Goal: Task Accomplishment & Management: Manage account settings

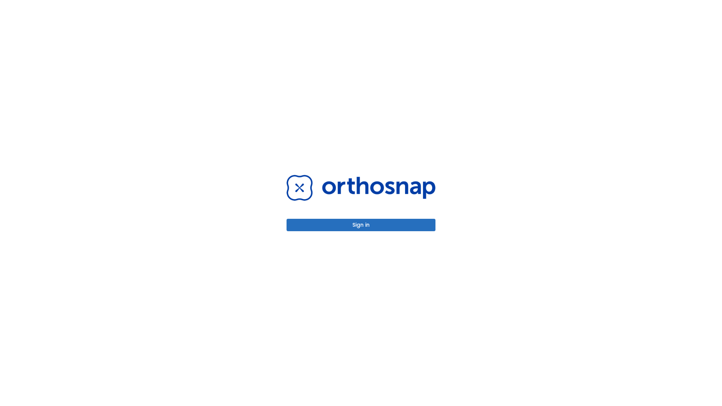
click at [361, 225] on button "Sign in" at bounding box center [360, 225] width 149 height 12
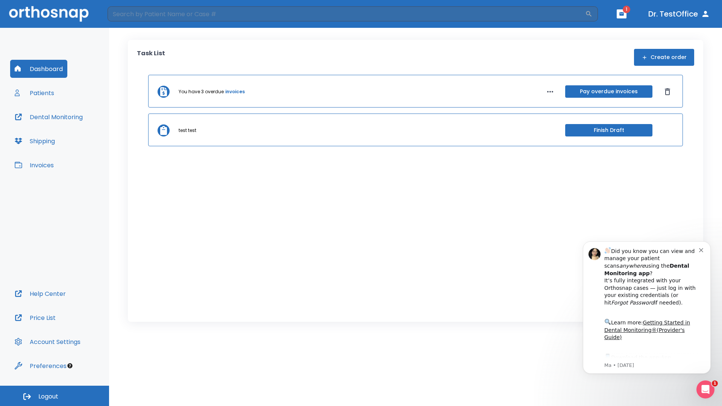
click at [54, 396] on span "Logout" at bounding box center [48, 396] width 20 height 8
